Goal: Task Accomplishment & Management: Use online tool/utility

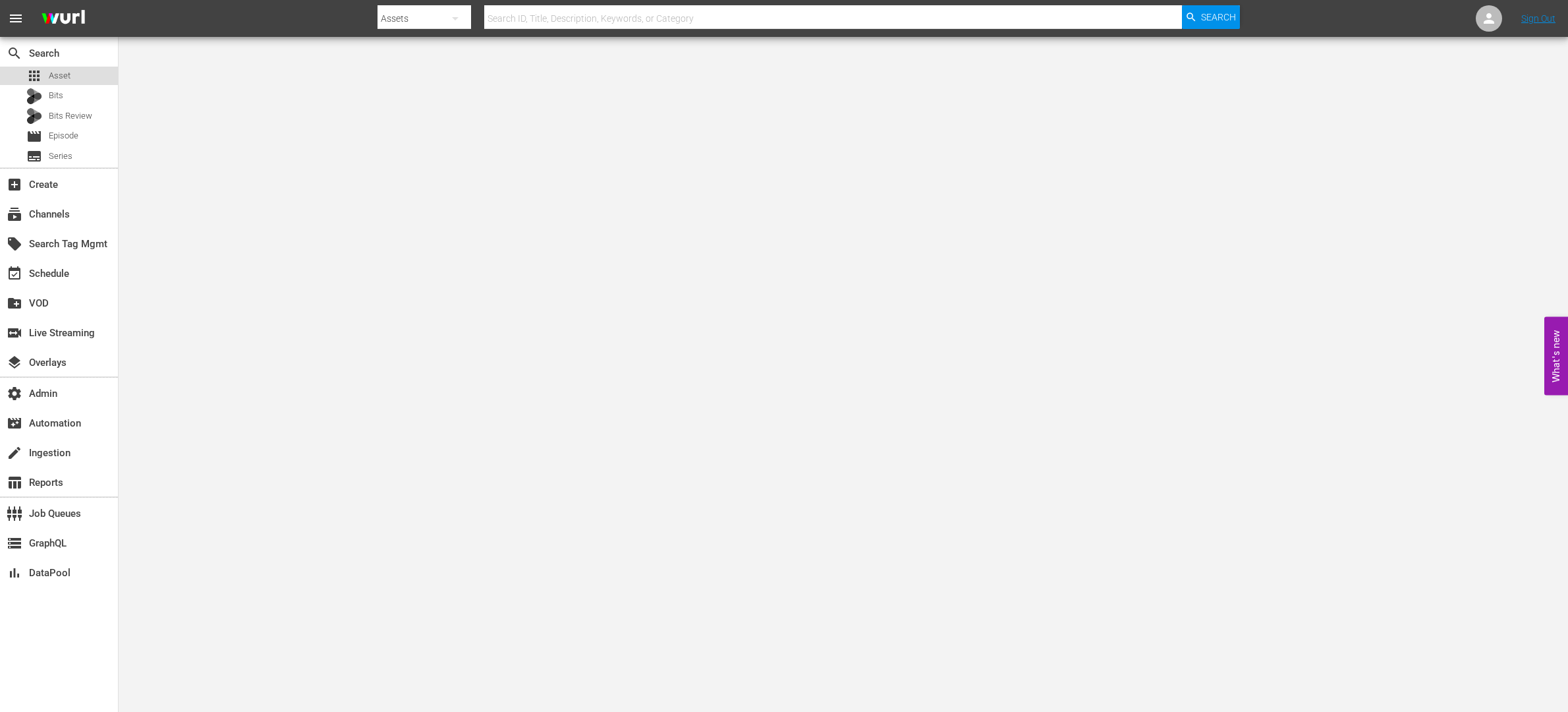
click at [64, 79] on span "Asset" at bounding box center [59, 76] width 21 height 13
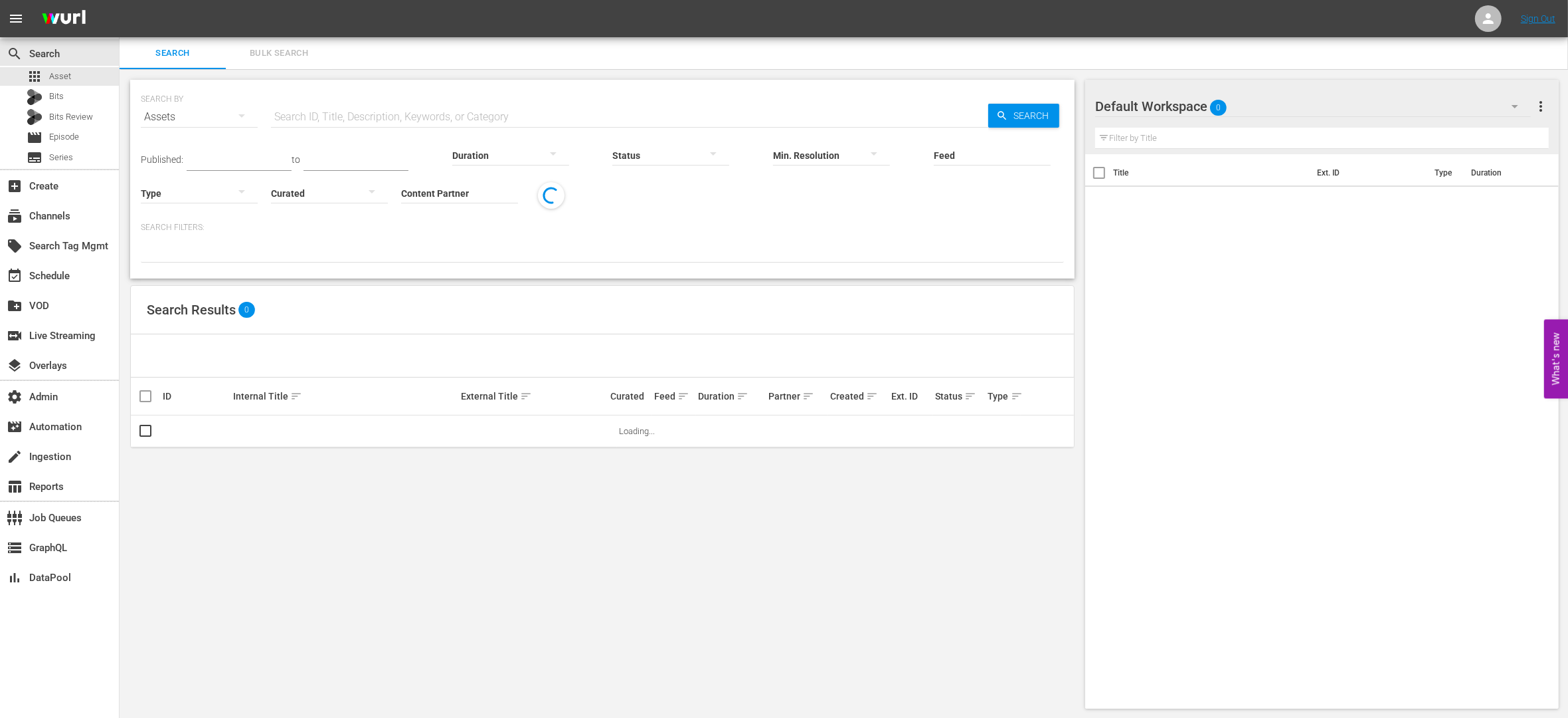
click at [302, 120] on input "text" at bounding box center [630, 117] width 718 height 32
paste input "128181043"
type input "128181043"
drag, startPoint x: 1022, startPoint y: 112, endPoint x: 454, endPoint y: 216, distance: 577.4
click at [1023, 112] on span "Search" at bounding box center [1034, 115] width 51 height 24
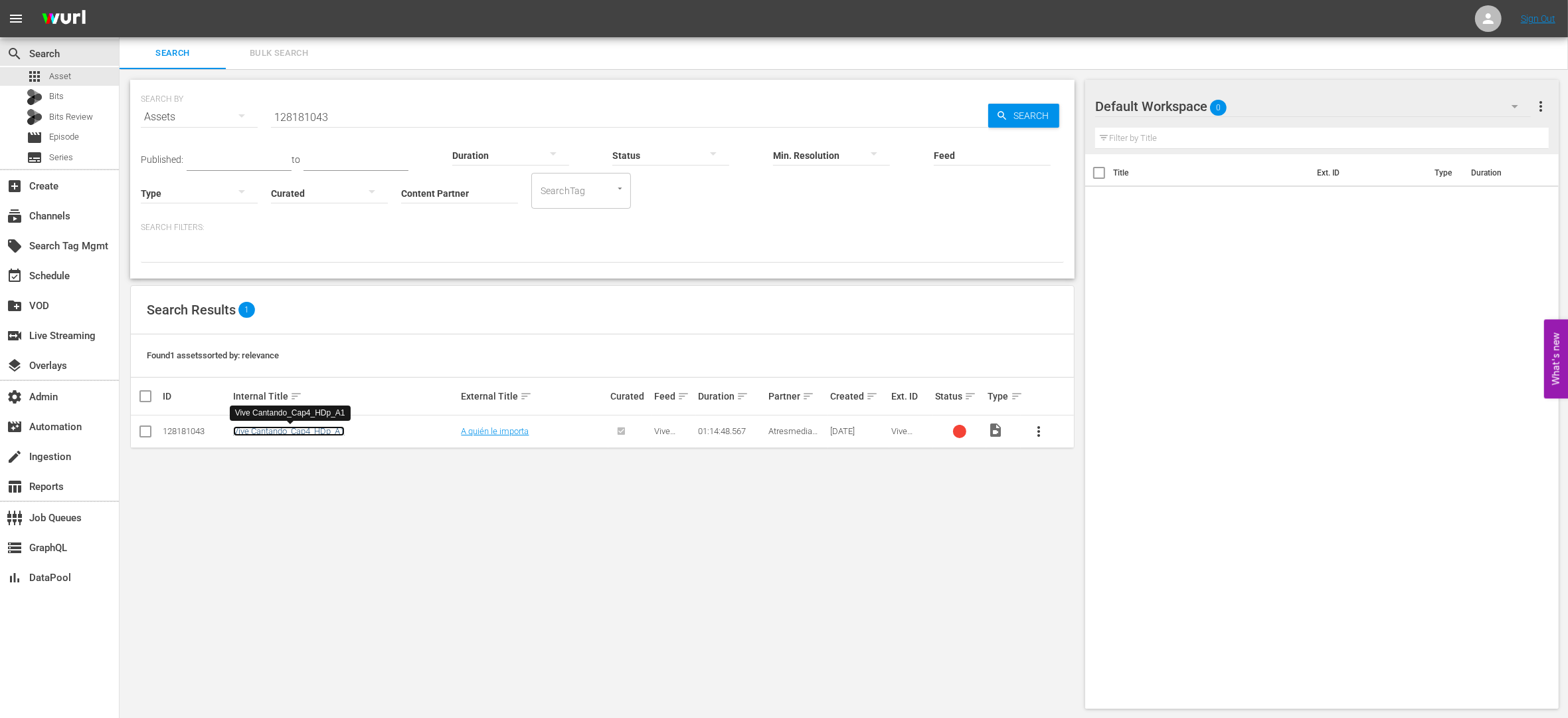
click at [279, 432] on link "Vive Cantando_Cap4_HDp_A1" at bounding box center [289, 431] width 111 height 10
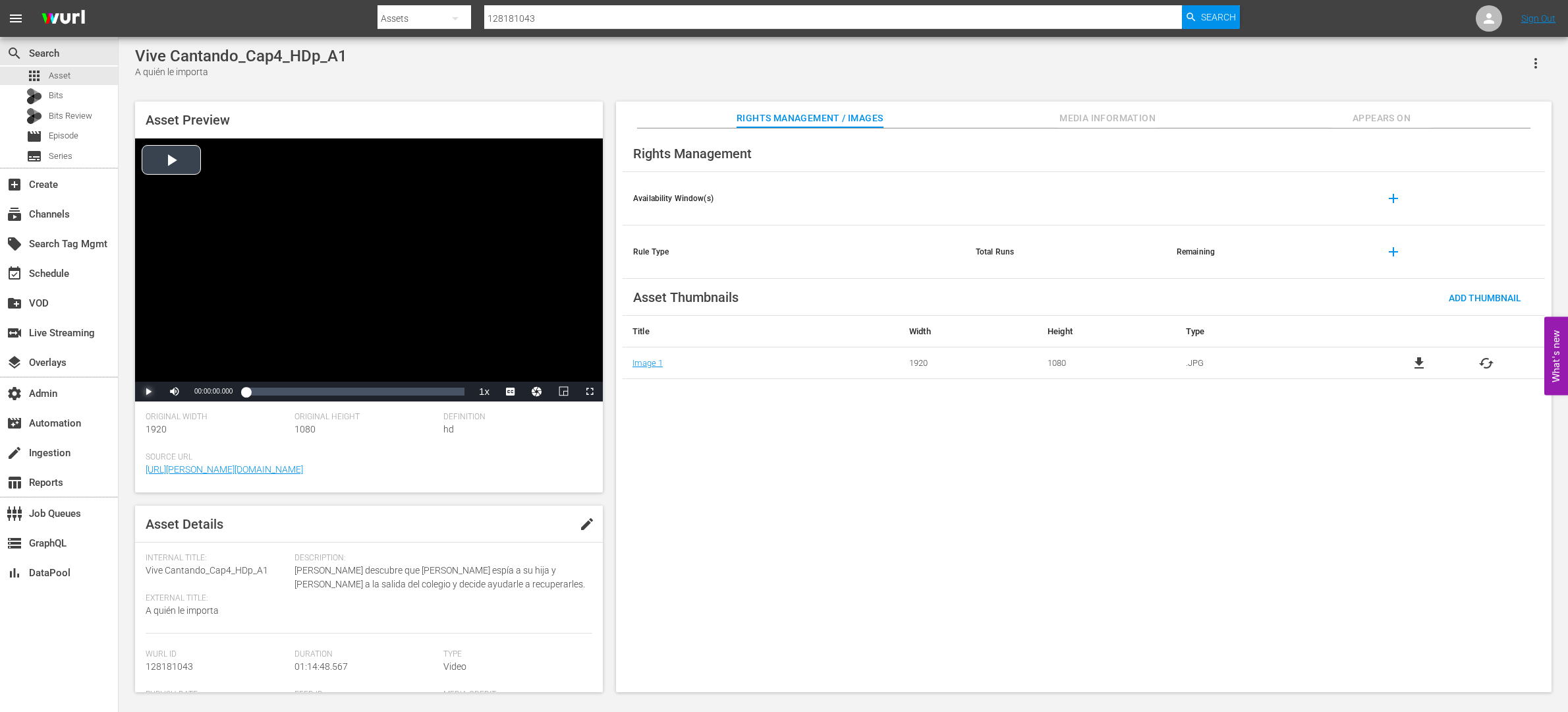
click at [148, 392] on span "Video Player" at bounding box center [148, 392] width 0 height 0
click at [512, 360] on span "english" at bounding box center [510, 361] width 25 height 9
click at [513, 377] on span "en-us" at bounding box center [510, 375] width 20 height 9
click at [175, 392] on span "Video Player" at bounding box center [175, 392] width 0 height 0
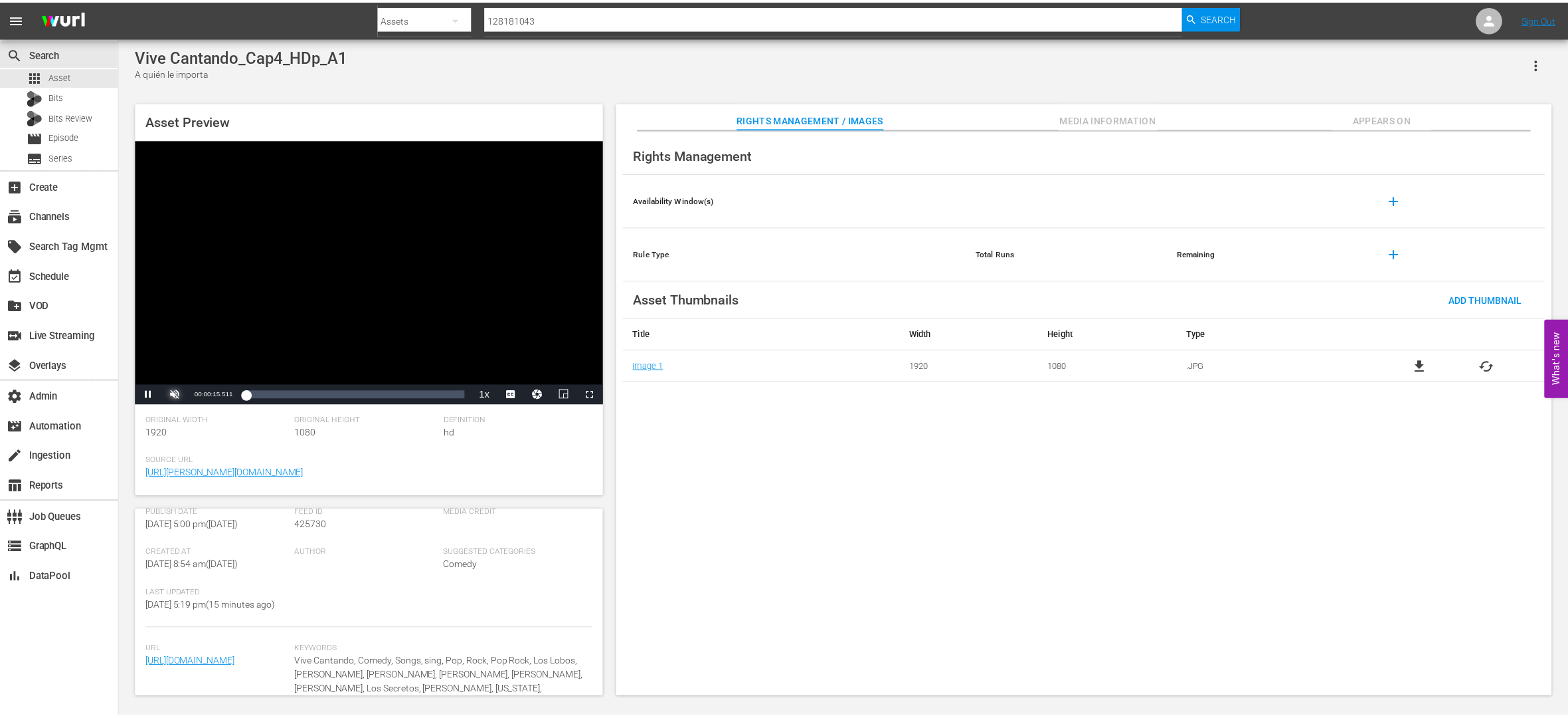
scroll to position [177, 0]
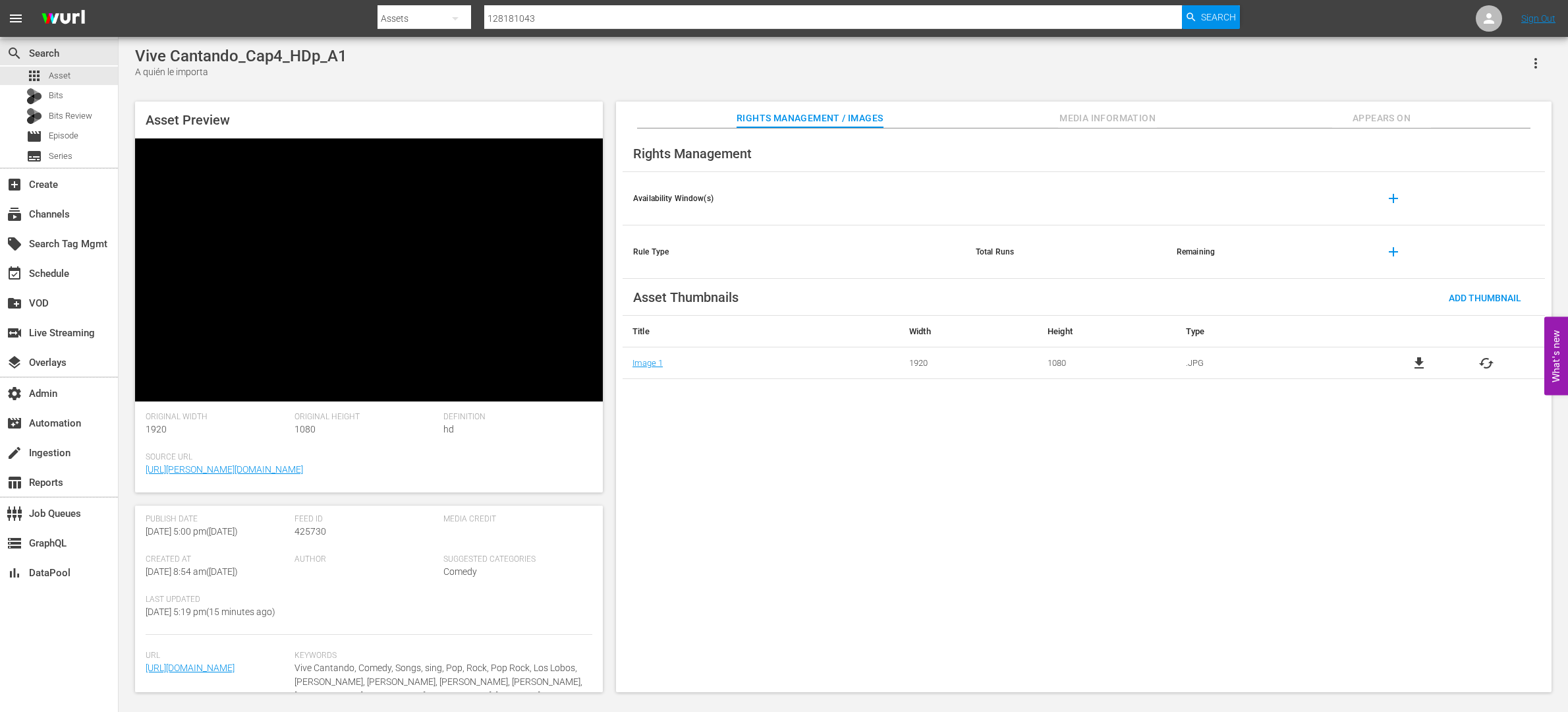
click at [306, 534] on span "425730" at bounding box center [310, 531] width 32 height 10
copy span "425730"
click at [1387, 119] on span "Appears On" at bounding box center [1381, 119] width 99 height 17
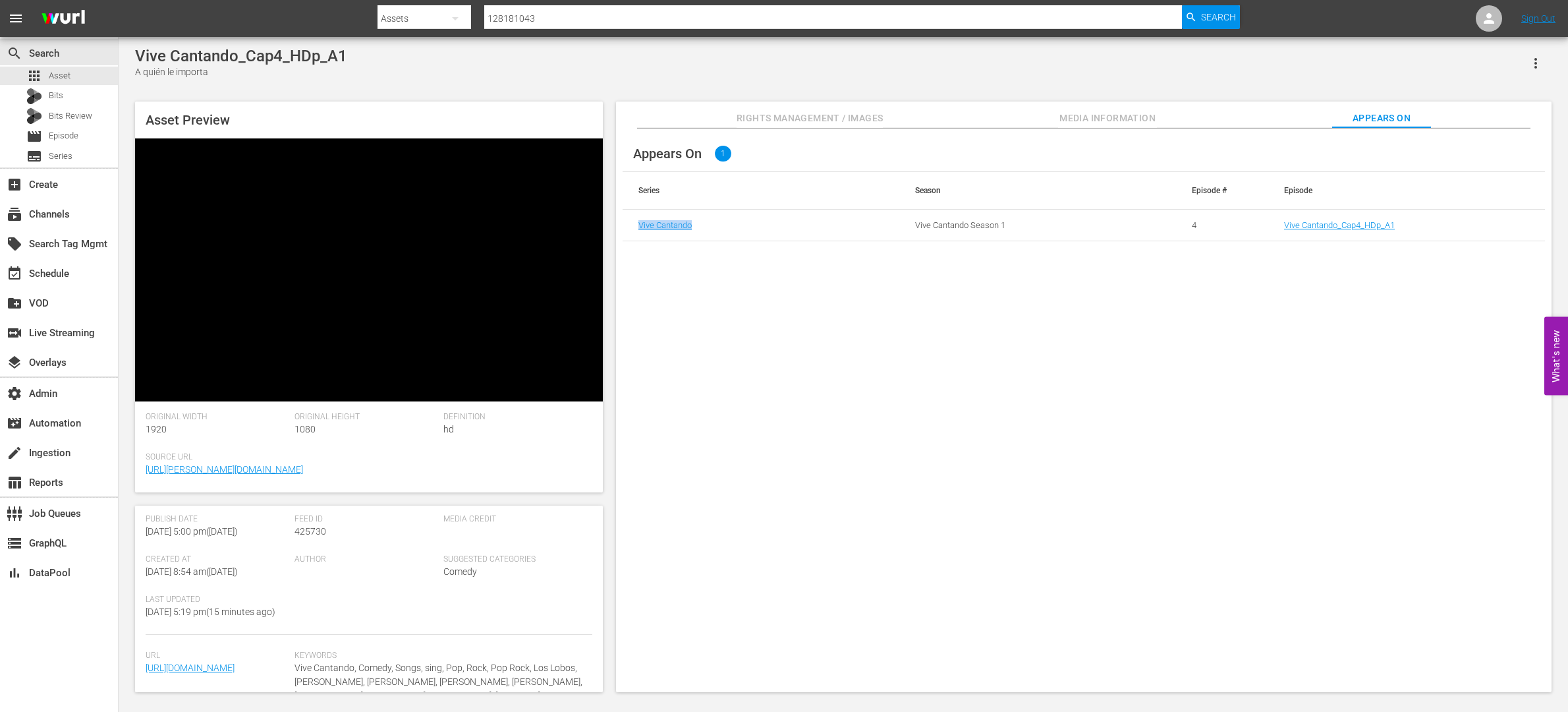
drag, startPoint x: 742, startPoint y: 223, endPoint x: 629, endPoint y: 222, distance: 113.0
click at [629, 222] on td "Vive Cantando" at bounding box center [760, 225] width 276 height 32
copy link "Vive Cantando"
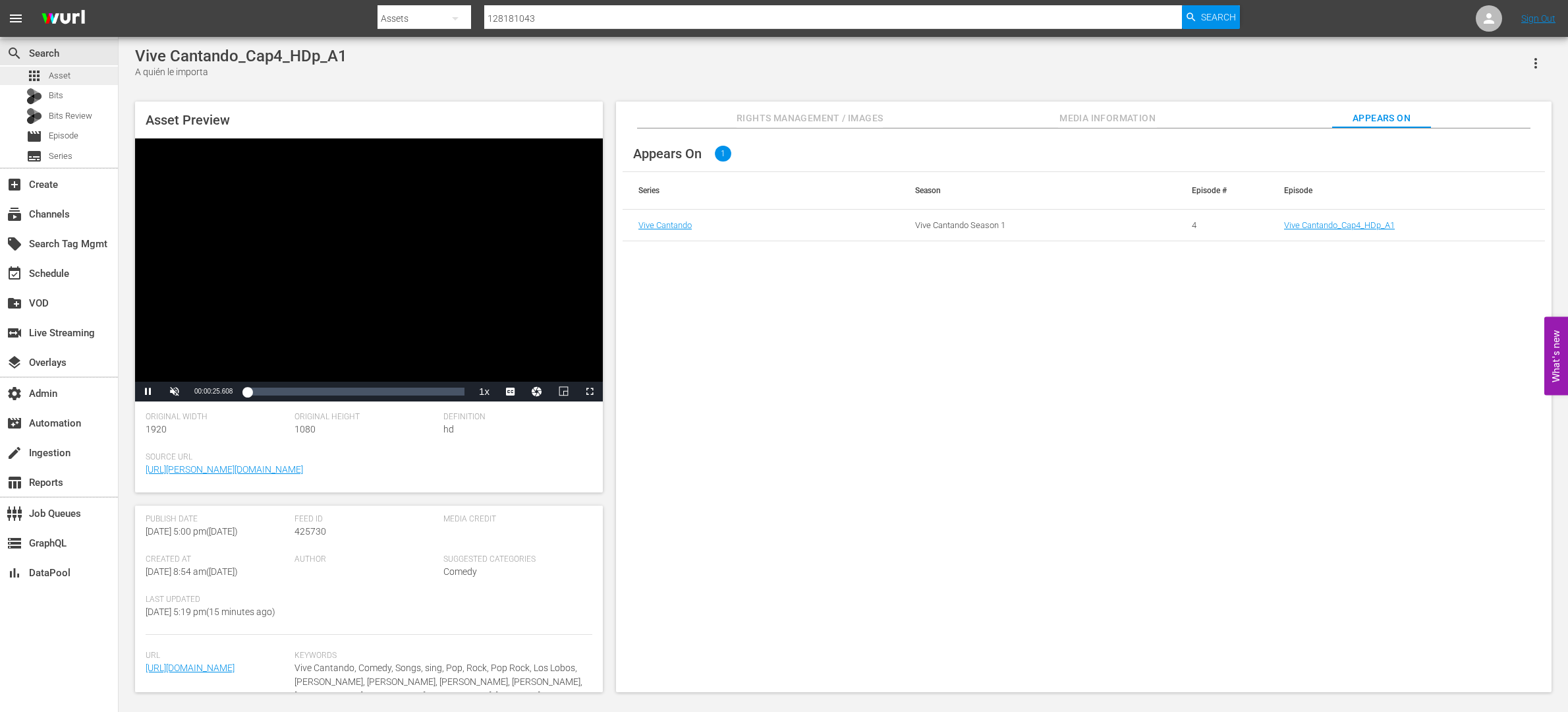
click at [88, 70] on div "apps Asset" at bounding box center [59, 76] width 118 height 19
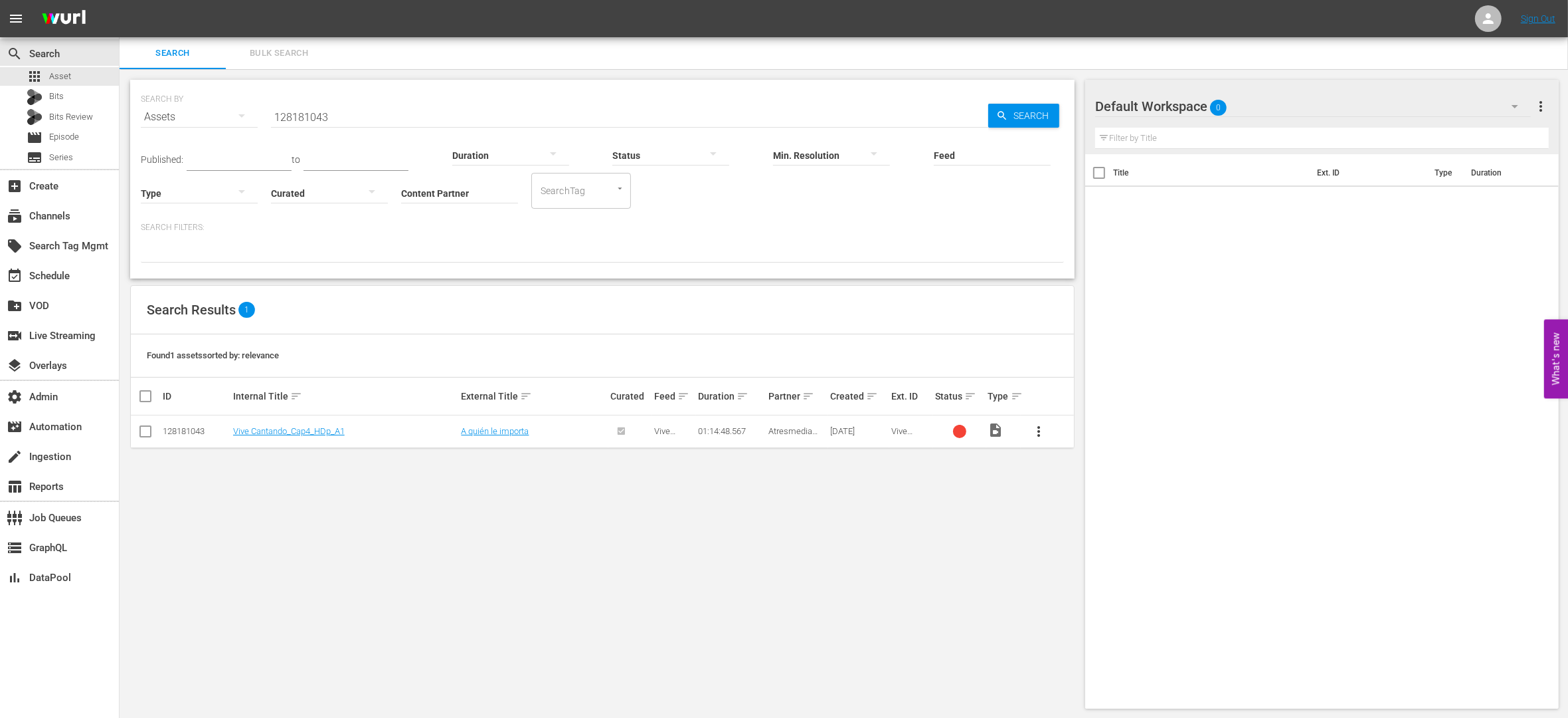
click at [934, 144] on input "Feed" at bounding box center [993, 155] width 117 height 48
paste input "Vive Cantando"
click at [891, 184] on div "Vive Cantando (425730)" at bounding box center [886, 192] width 149 height 32
type input "Vive Cantando (425730)"
click at [375, 119] on input "128181043" at bounding box center [630, 117] width 718 height 32
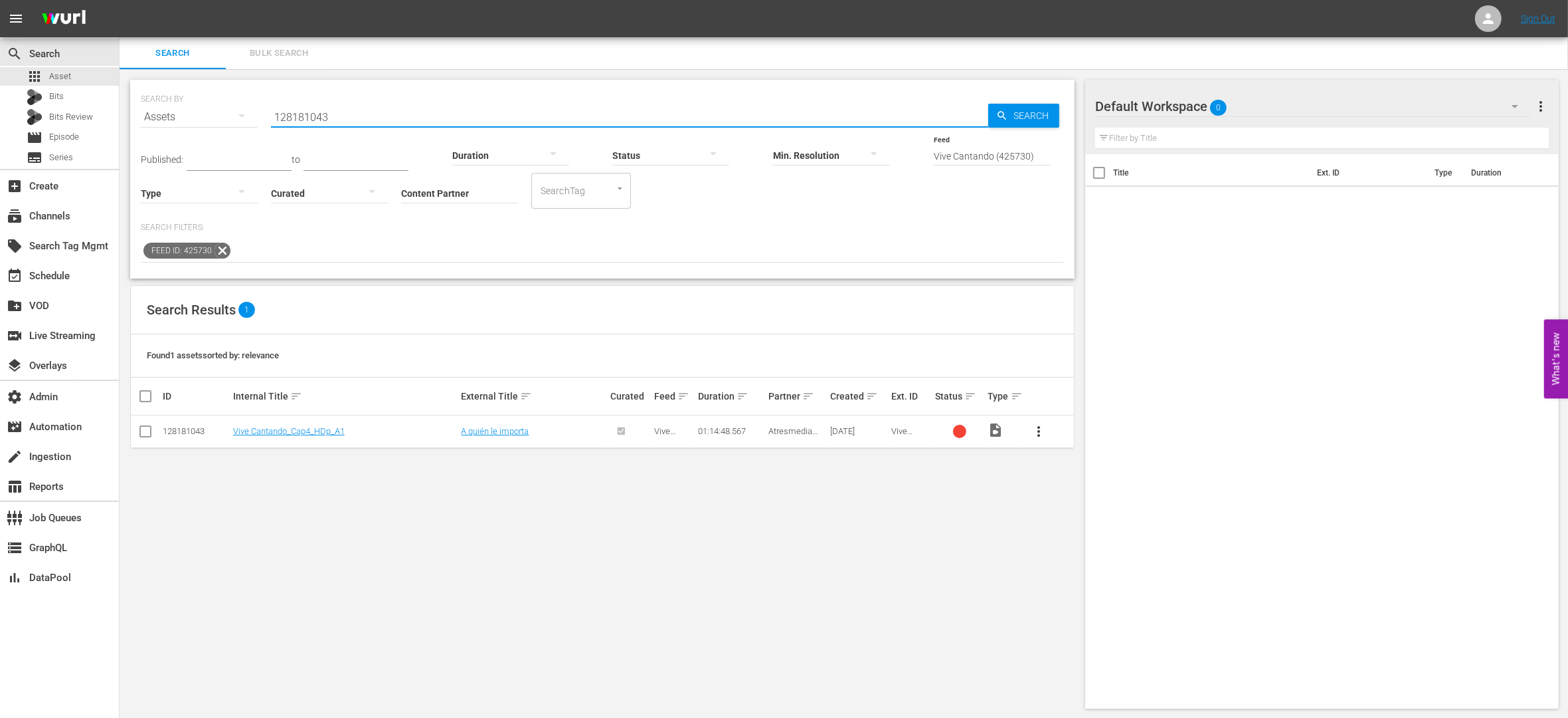
click at [375, 119] on input "128181043" at bounding box center [630, 117] width 718 height 32
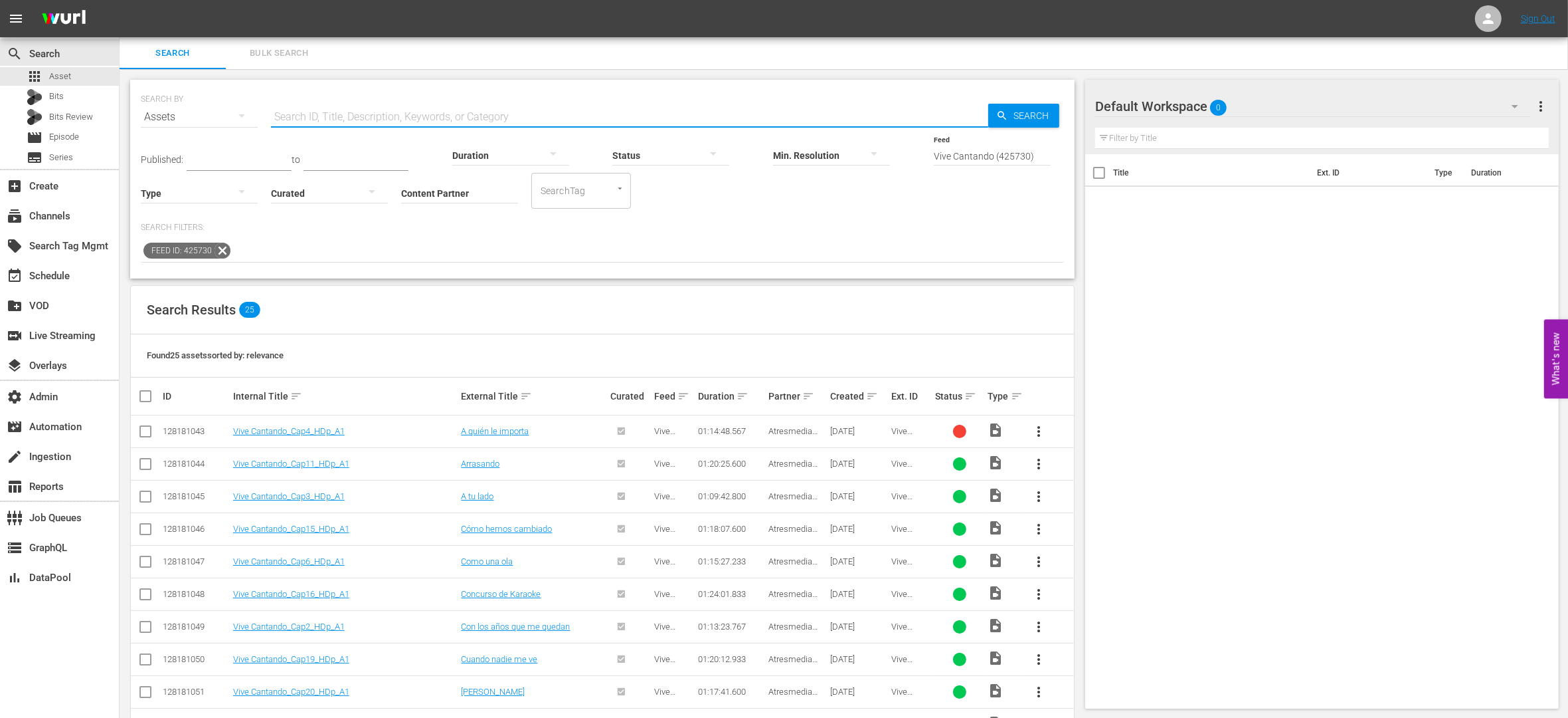
click at [331, 115] on input "text" at bounding box center [630, 117] width 718 height 32
paste input "128181043"
type input "128181043"
drag, startPoint x: 1002, startPoint y: 116, endPoint x: 984, endPoint y: 115, distance: 18.0
click at [1002, 116] on icon "button" at bounding box center [1002, 115] width 12 height 12
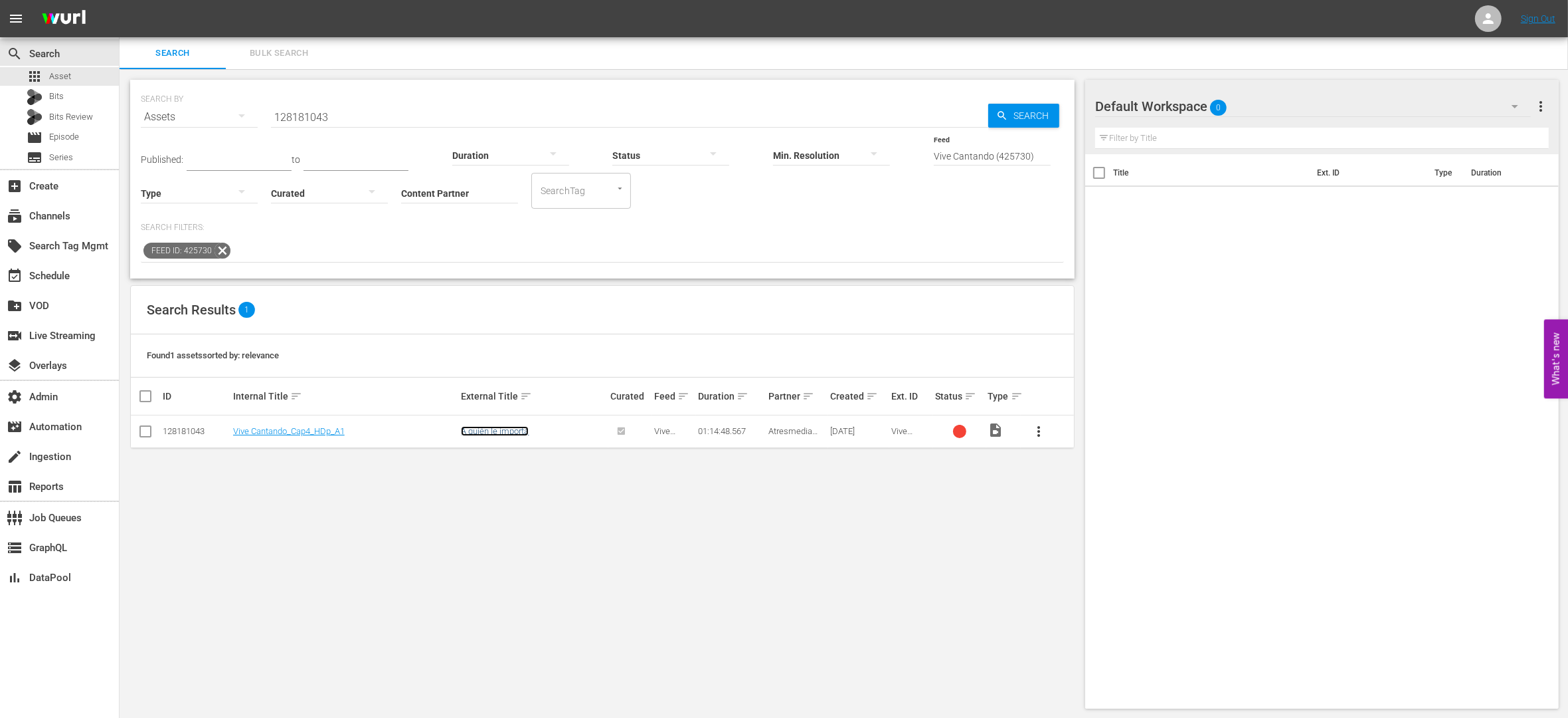
click at [518, 432] on link "A quién le importa" at bounding box center [494, 431] width 68 height 10
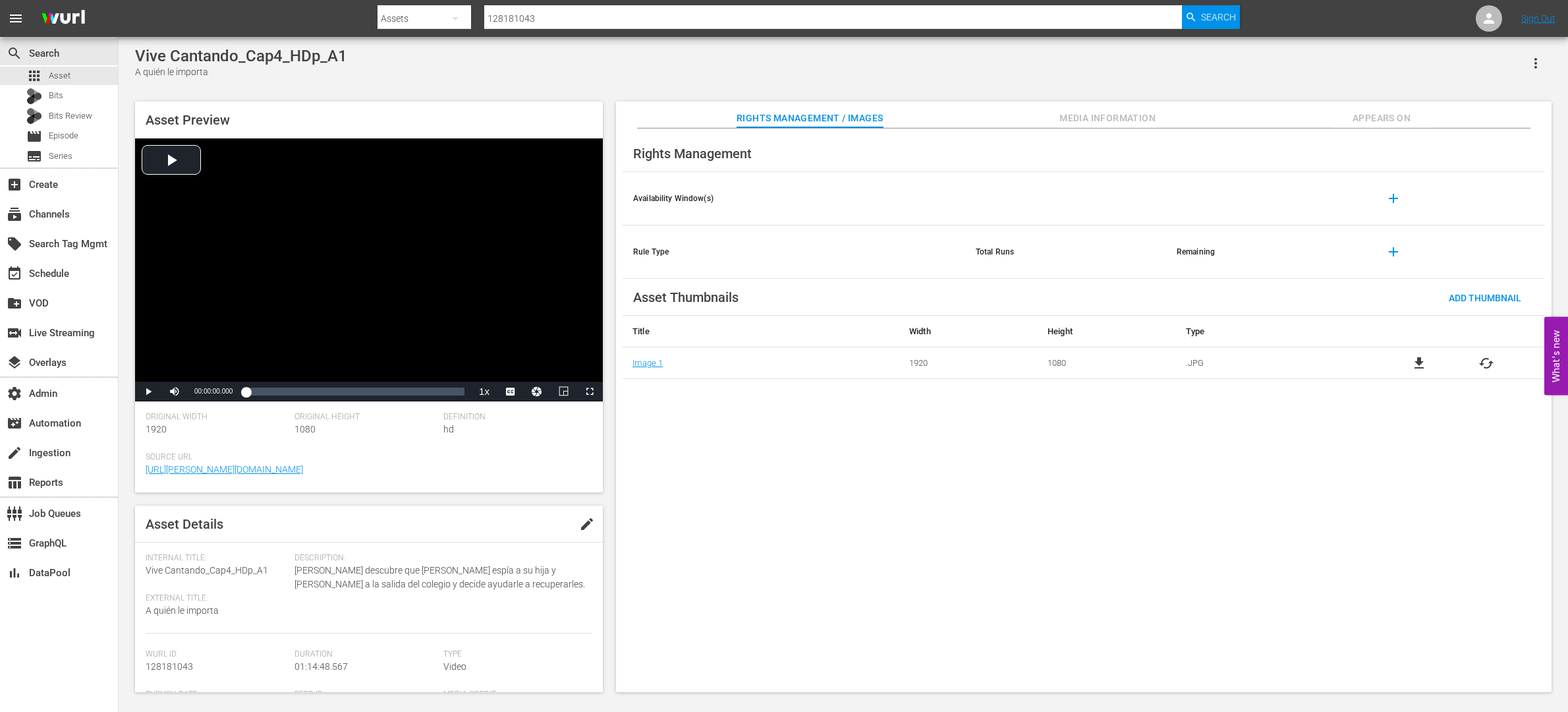
click at [182, 56] on div "Vive Cantando_Cap4_HDp_A1" at bounding box center [241, 56] width 212 height 19
drag, startPoint x: 243, startPoint y: 623, endPoint x: 210, endPoint y: 620, distance: 33.1
click at [243, 622] on div "Internal Title: Vive Cantando_Cap4_HDp_A1 External Title: A quién le importa" at bounding box center [219, 593] width 148 height 80
click at [175, 610] on span "A quién le importa" at bounding box center [182, 609] width 73 height 10
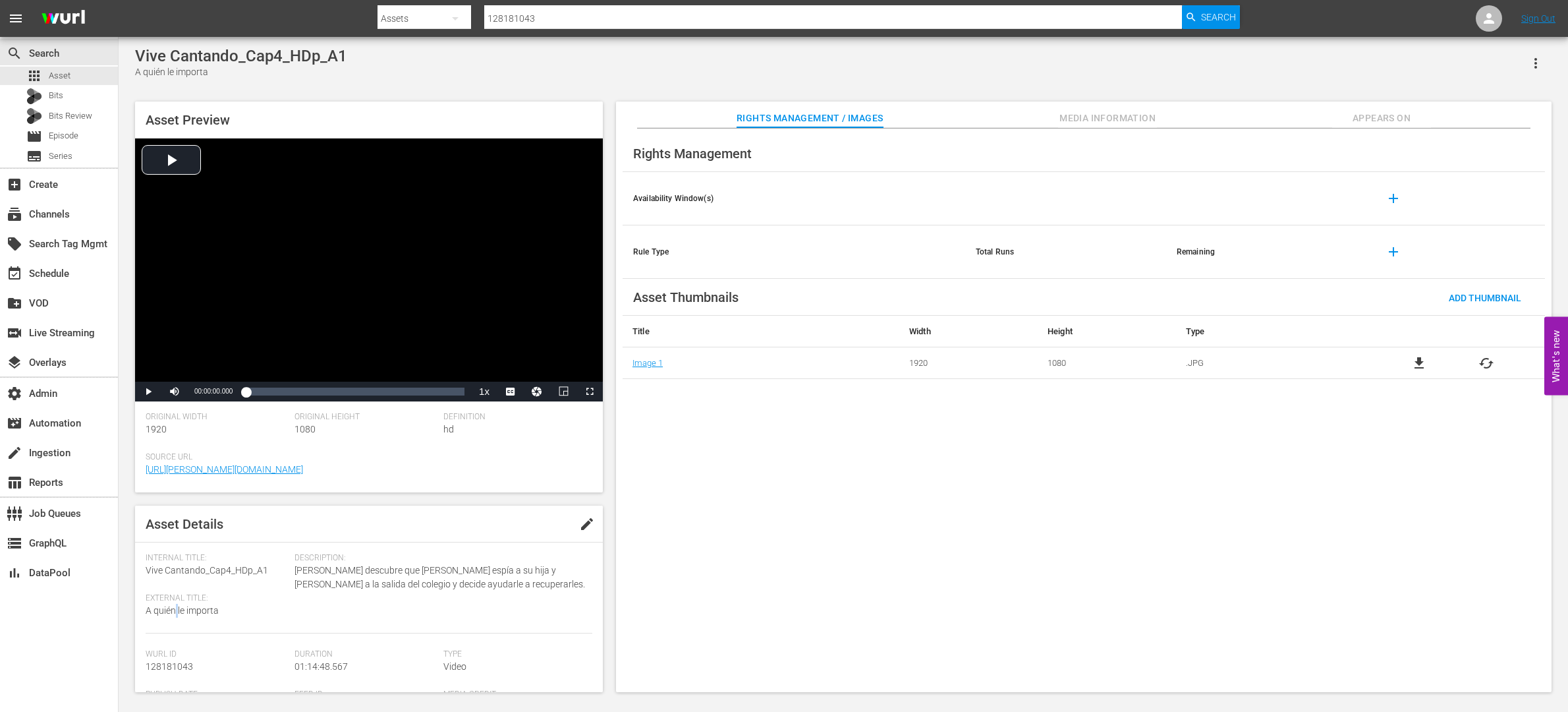
click at [175, 610] on span "A quién le importa" at bounding box center [182, 609] width 73 height 10
copy span "A quién le importa"
click at [532, 21] on input "128181043" at bounding box center [832, 19] width 698 height 32
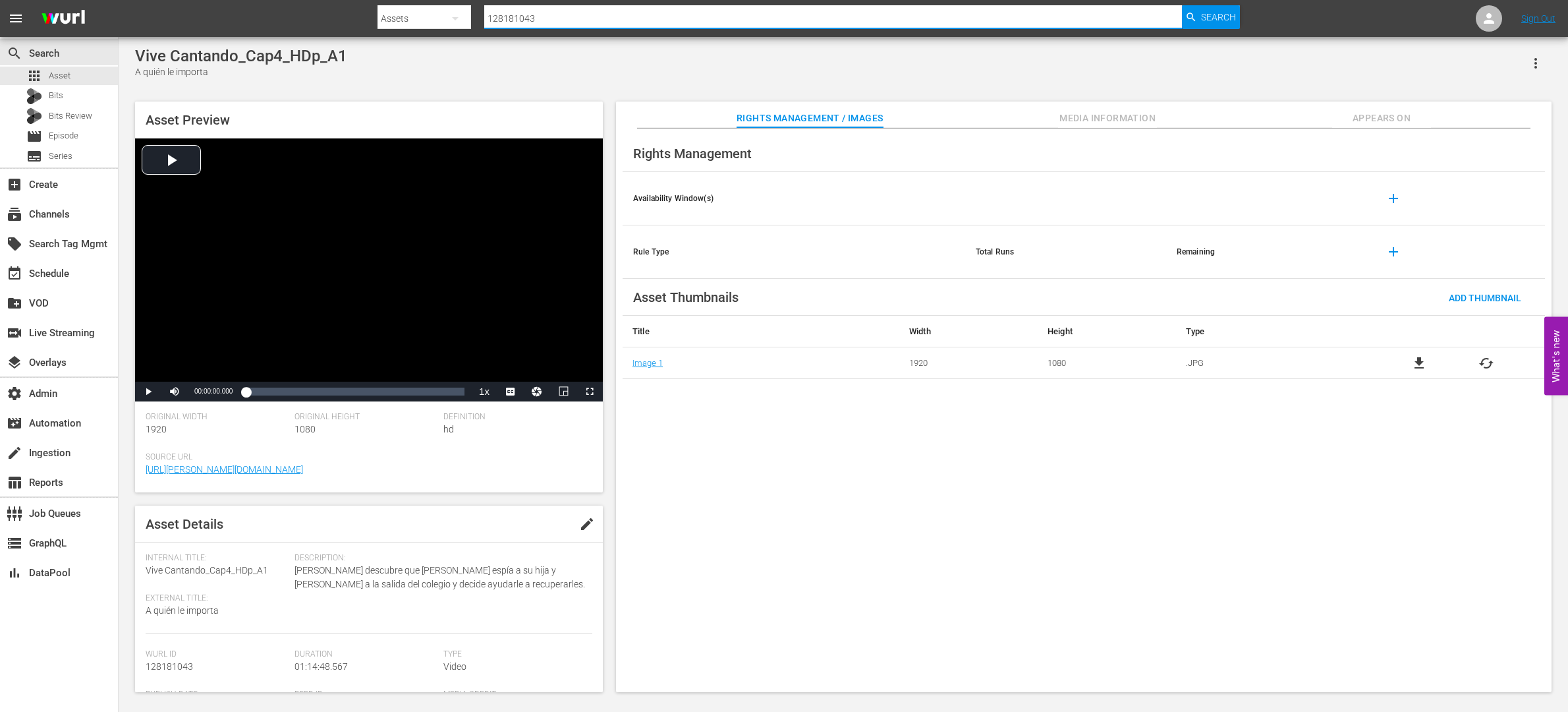
drag, startPoint x: 531, startPoint y: 22, endPoint x: 558, endPoint y: 31, distance: 28.5
click at [531, 23] on input "128181043" at bounding box center [832, 19] width 698 height 32
paste input "A quién le importa"
type input "A quién le importa"
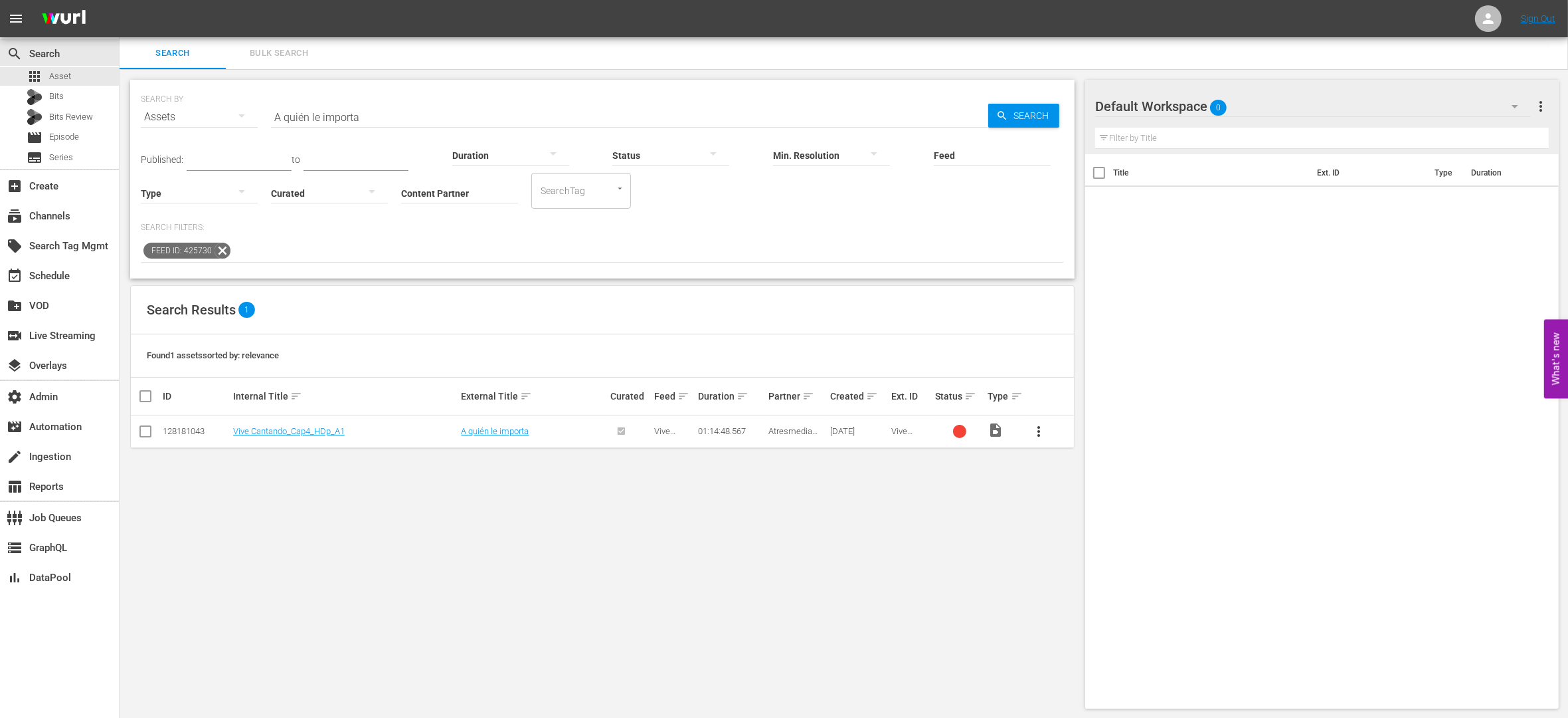
click at [189, 430] on div "128181043" at bounding box center [196, 431] width 67 height 10
copy div "128181043"
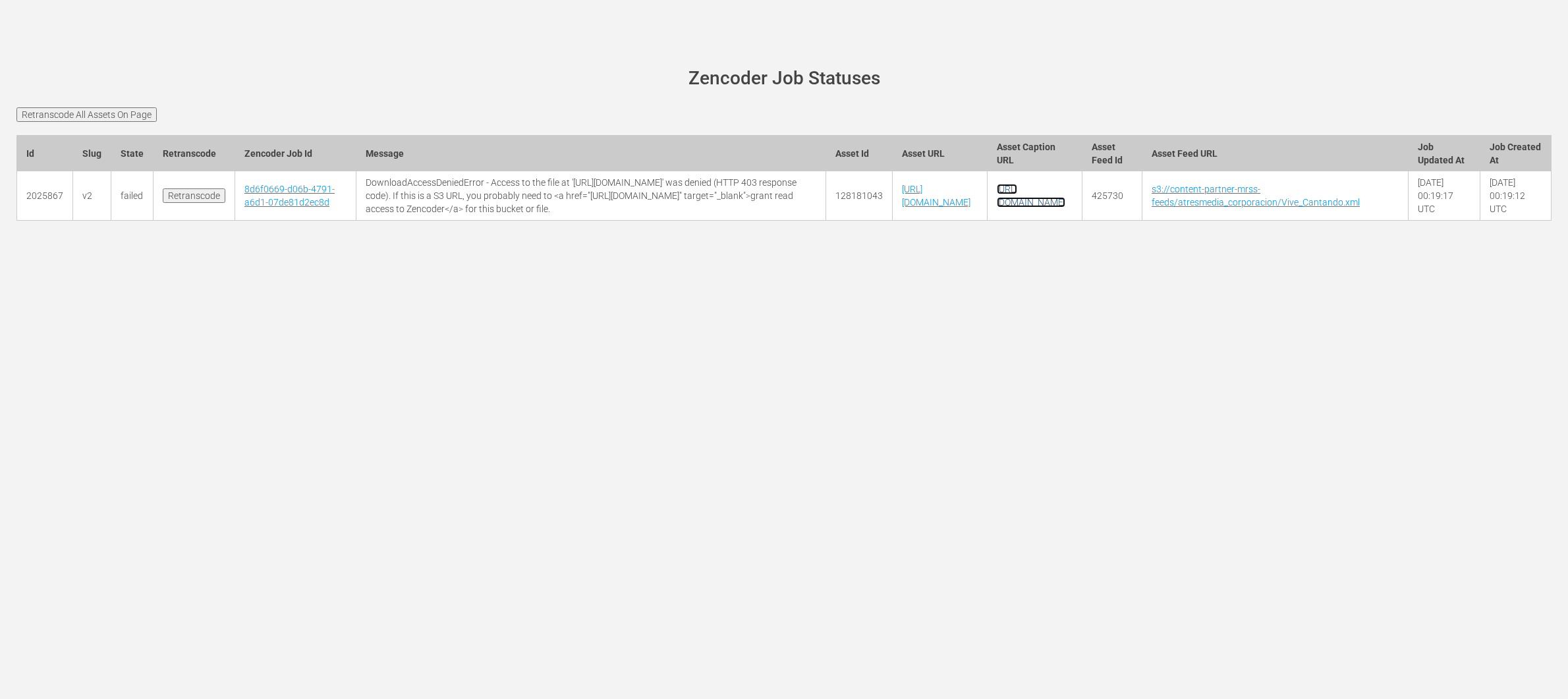
click at [1065, 207] on link "https://content-partner-mrss-feeds.s3.amazonaws.com/atresmedia_corporacion/Vive…" at bounding box center [1030, 195] width 68 height 23
click at [1342, 207] on link "s3://content-partner-mrss-feeds/atresmedia_corporacion/Vive_Cantando.xml" at bounding box center [1255, 195] width 208 height 23
drag, startPoint x: 800, startPoint y: 227, endPoint x: 678, endPoint y: 230, distance: 122.0
click at [893, 221] on td "[URL][DOMAIN_NAME]" at bounding box center [940, 195] width 95 height 50
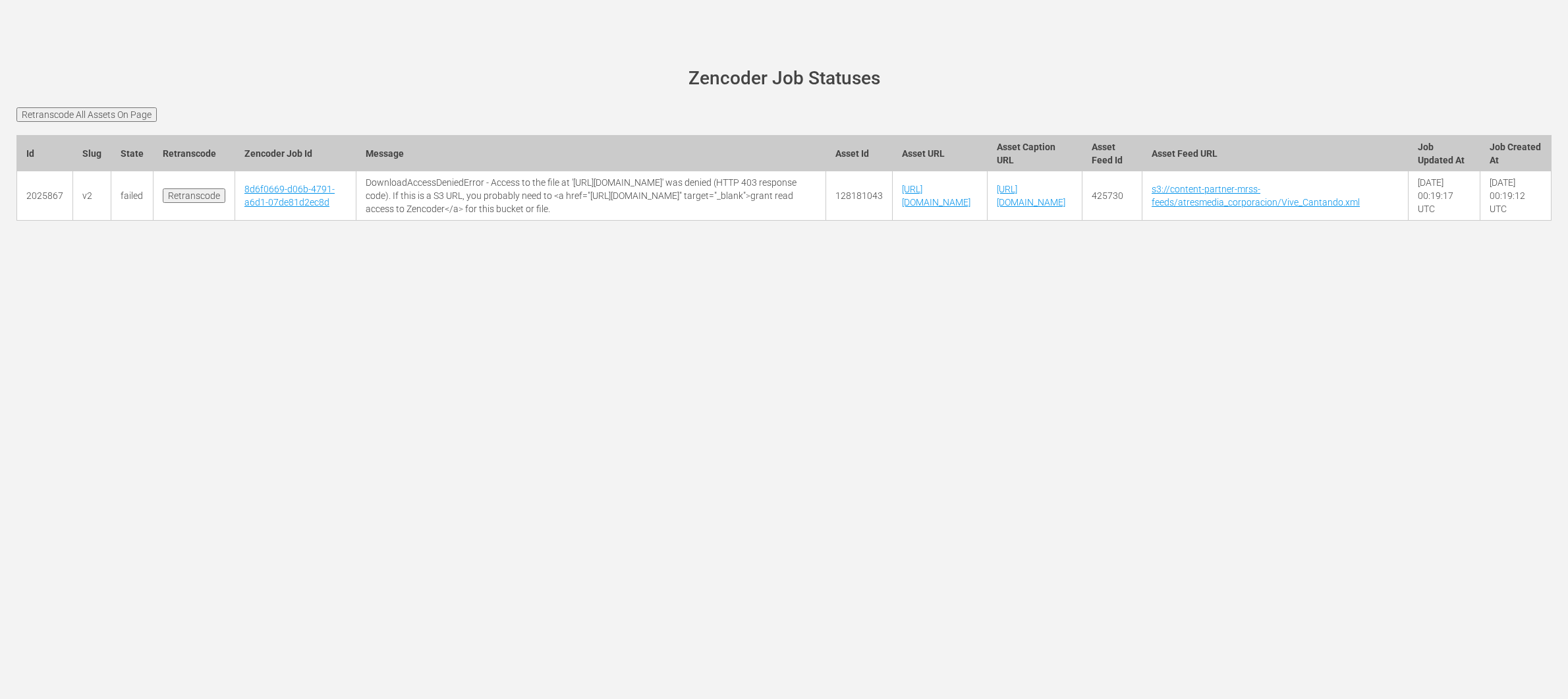
copy link "Cantando_Cap4_HDp_A1.mp4"
drag, startPoint x: 193, startPoint y: 93, endPoint x: 75, endPoint y: 113, distance: 119.7
click at [190, 93] on main "wurl-scheduler.com site status Zencoder Job Statuses Retranscode All Assets On …" at bounding box center [784, 151] width 1568 height 230
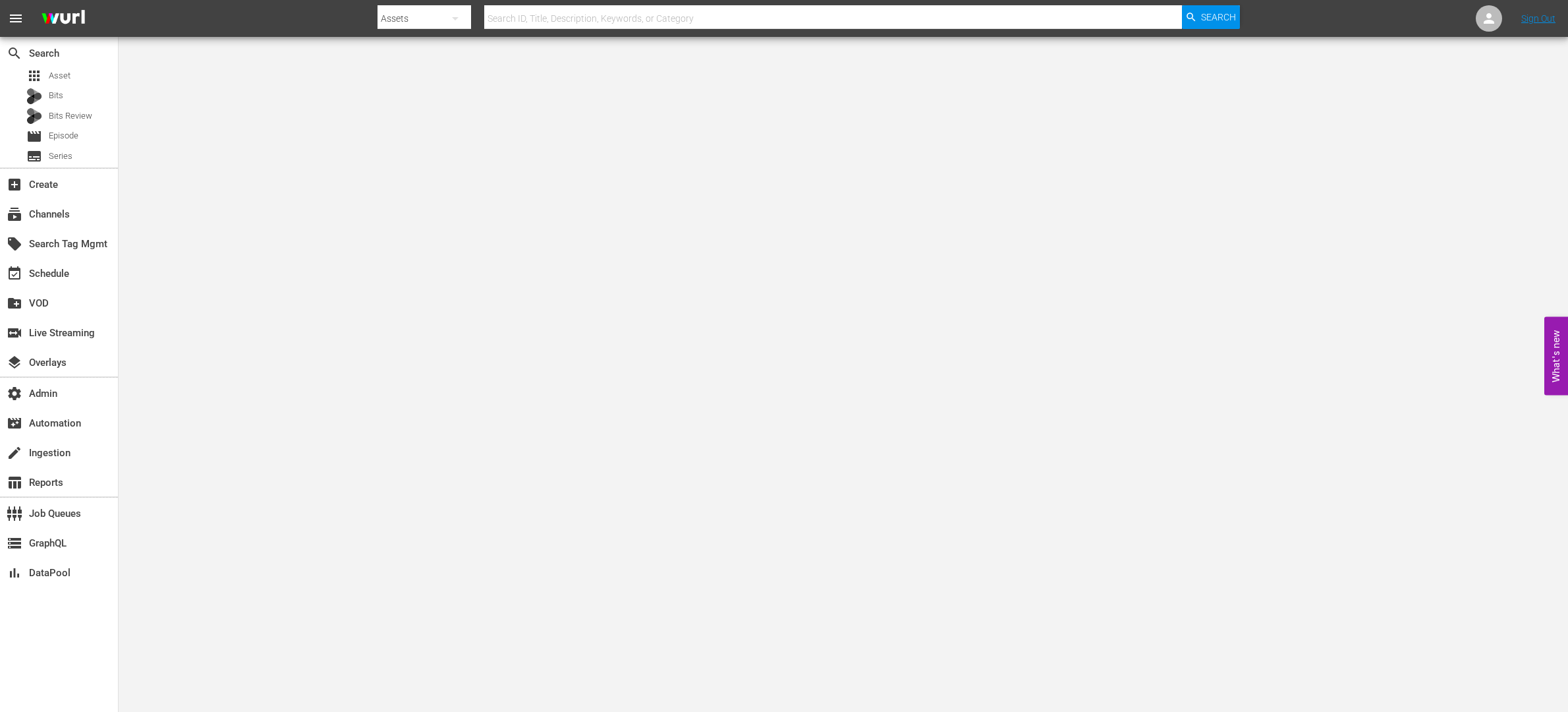
click at [750, 522] on body "menu Search By Assets Search ID, Title, Description, Keywords, or Category Sear…" at bounding box center [784, 356] width 1568 height 712
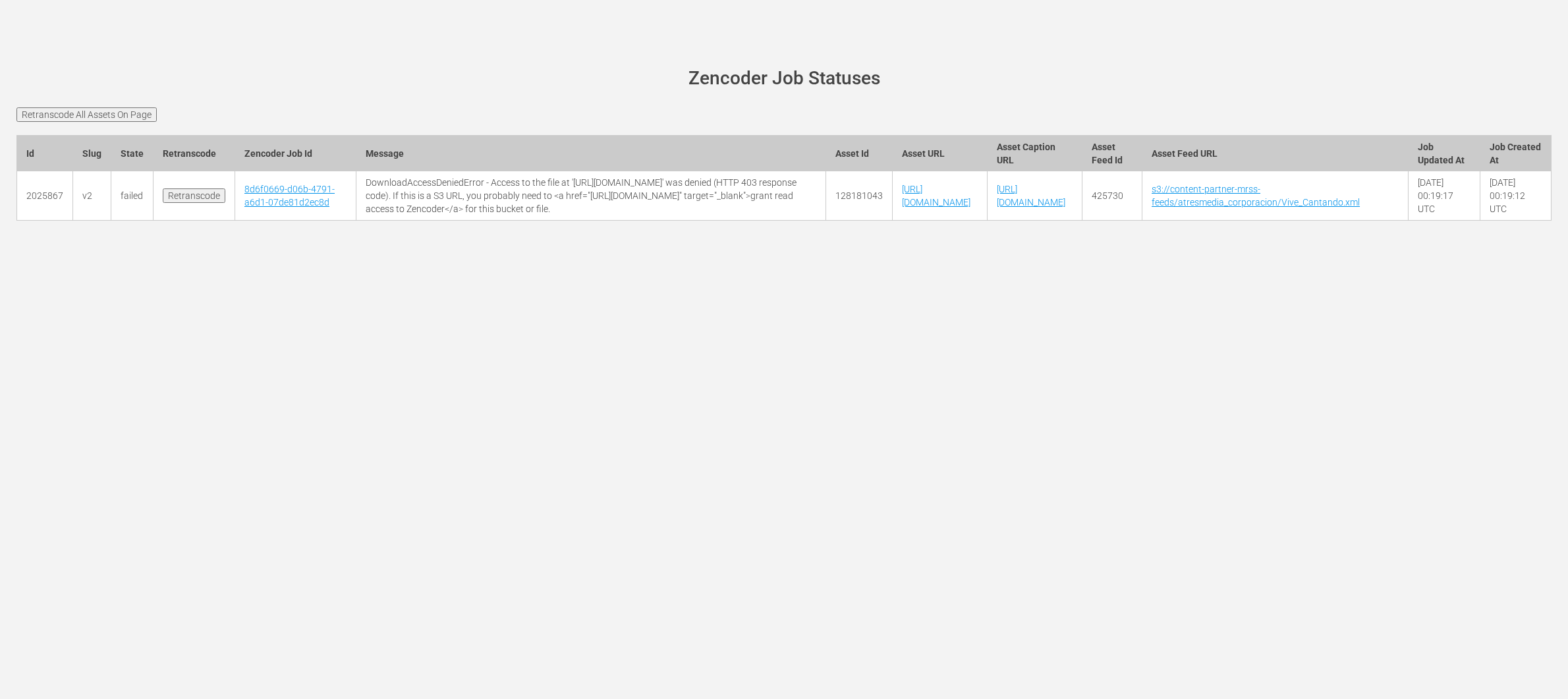
click at [142, 112] on input "Retranscode All Assets On Page" at bounding box center [87, 115] width 140 height 15
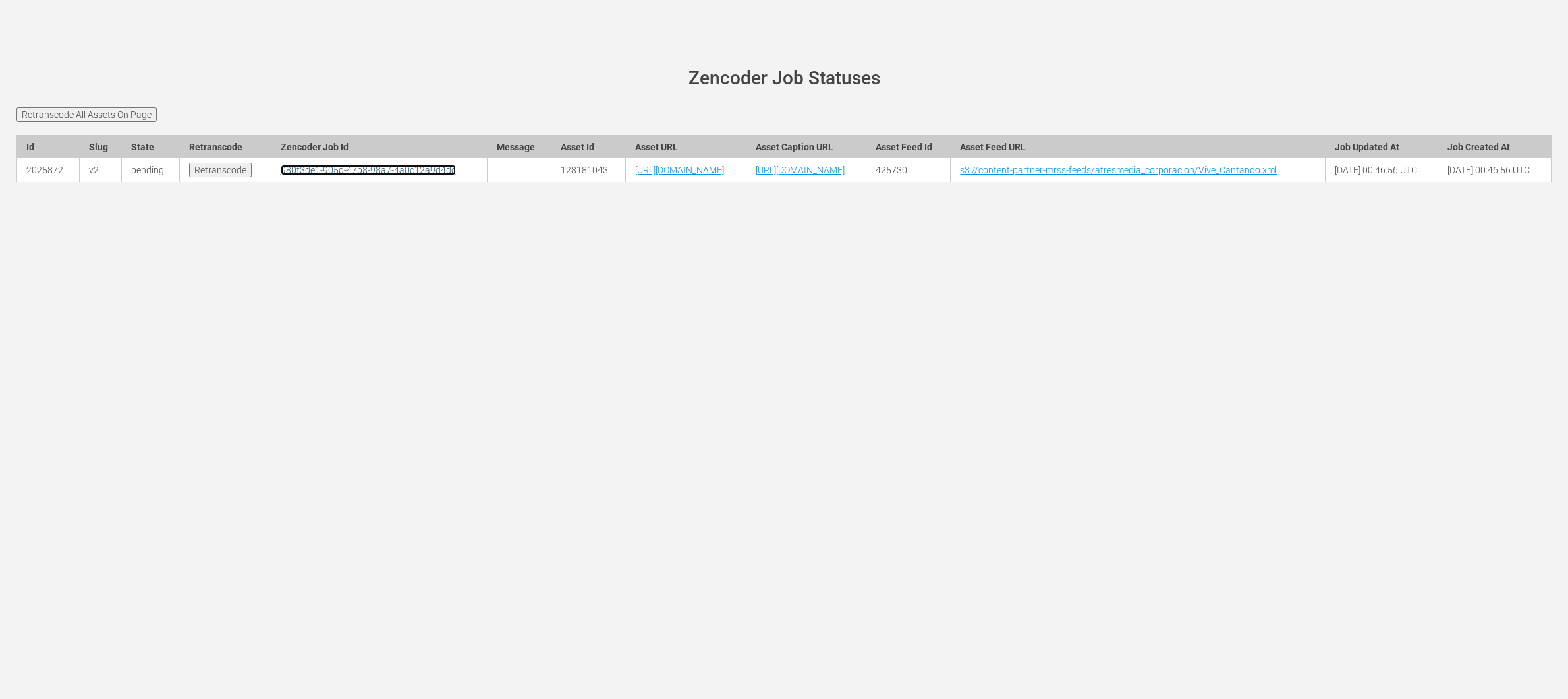
click at [280, 176] on link "980f3de1-905d-47b8-98a7-4a0c12a9d4dc" at bounding box center [368, 169] width 176 height 10
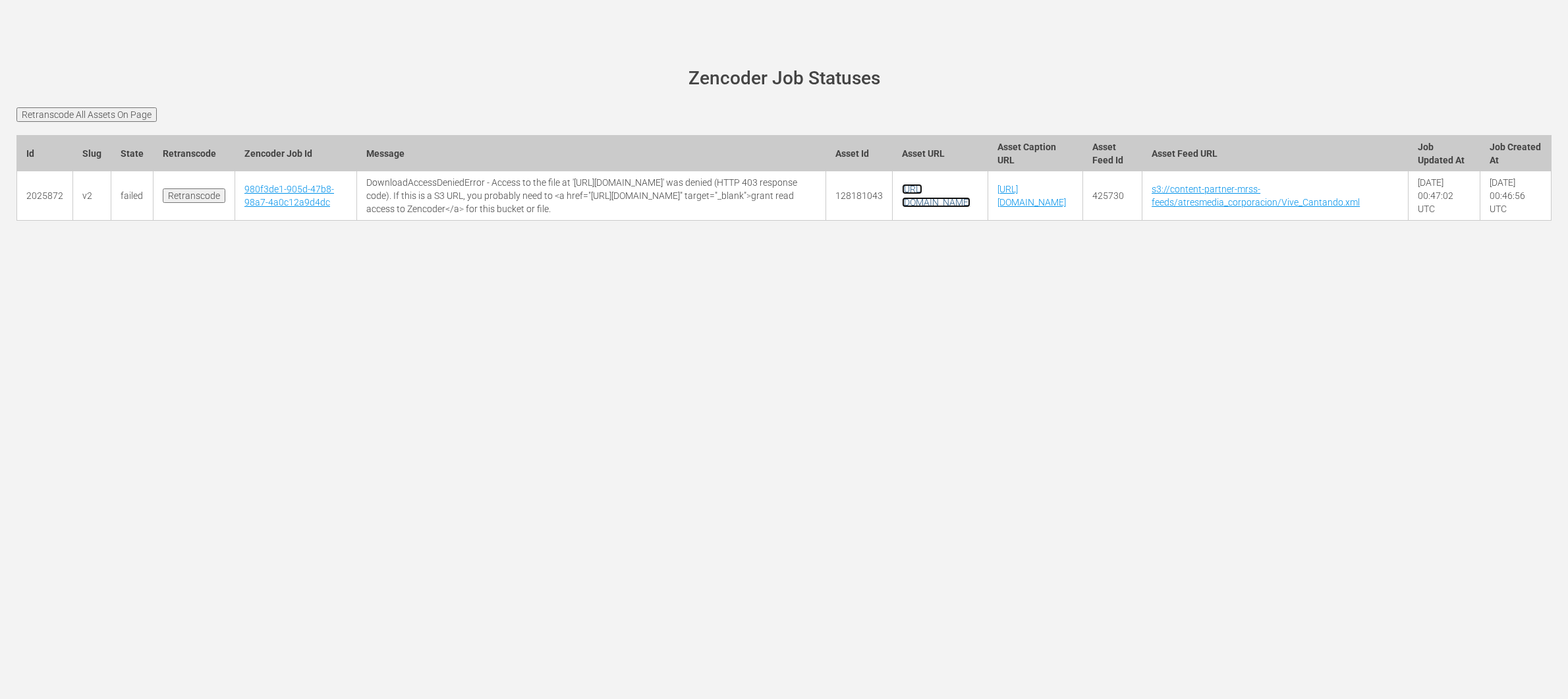
click at [902, 207] on link "[URL][DOMAIN_NAME]" at bounding box center [936, 195] width 68 height 23
